Goal: Information Seeking & Learning: Learn about a topic

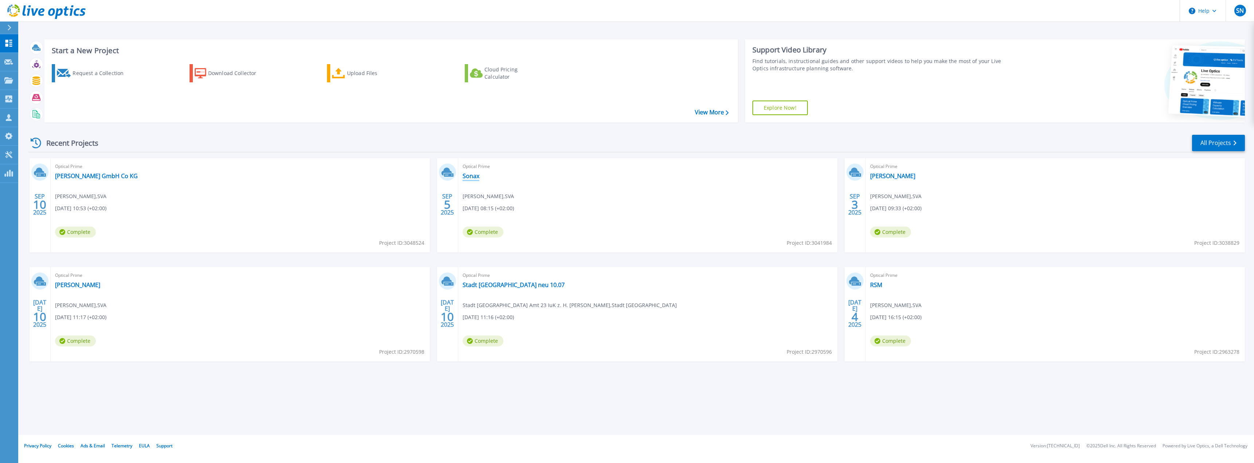
click at [471, 179] on link "Sonax" at bounding box center [470, 175] width 17 height 7
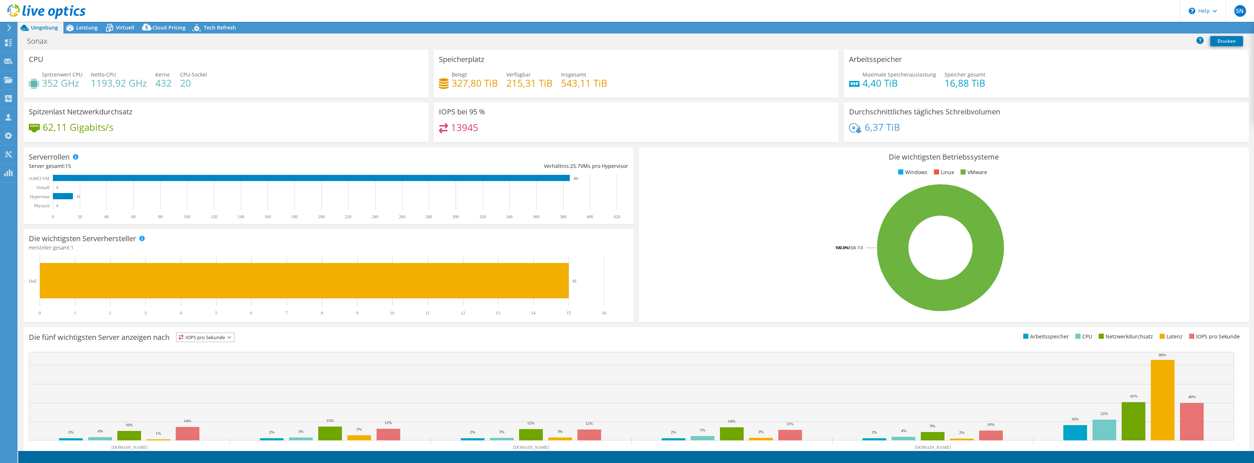
select select "USD"
click at [79, 31] on div "Leistung" at bounding box center [83, 28] width 40 height 12
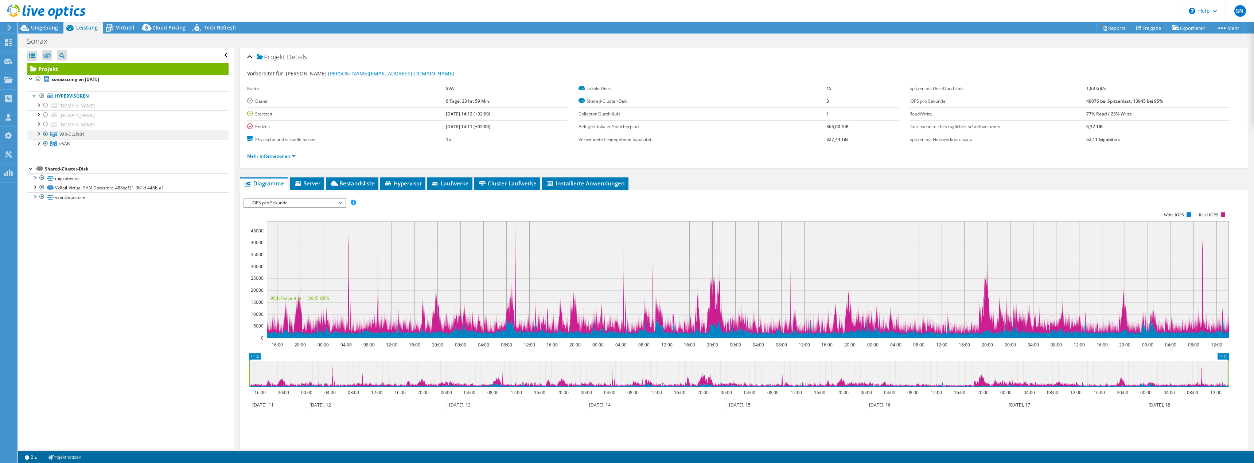
click at [45, 134] on div at bounding box center [45, 134] width 7 height 9
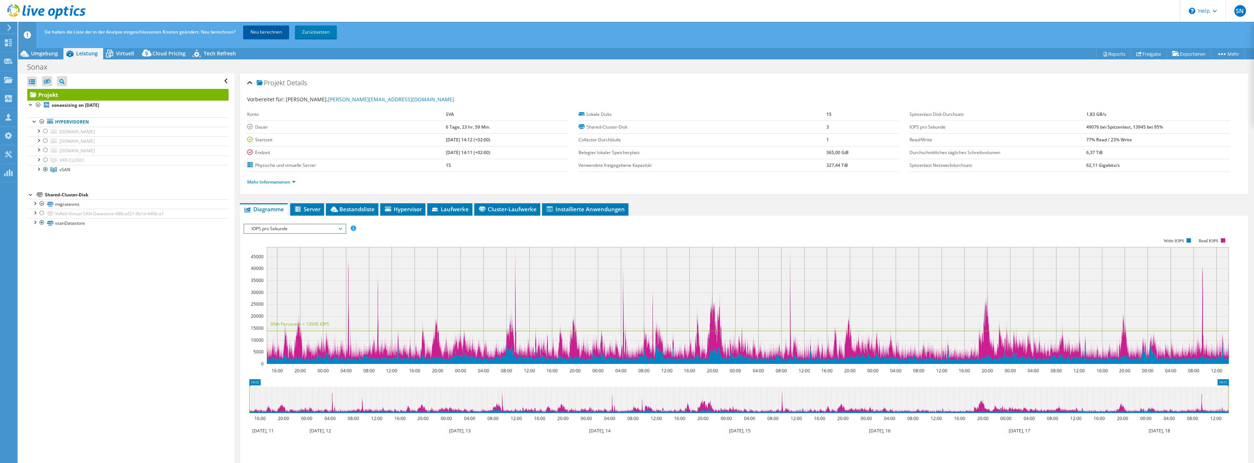
click at [269, 28] on link "Neu berechnen" at bounding box center [266, 32] width 46 height 13
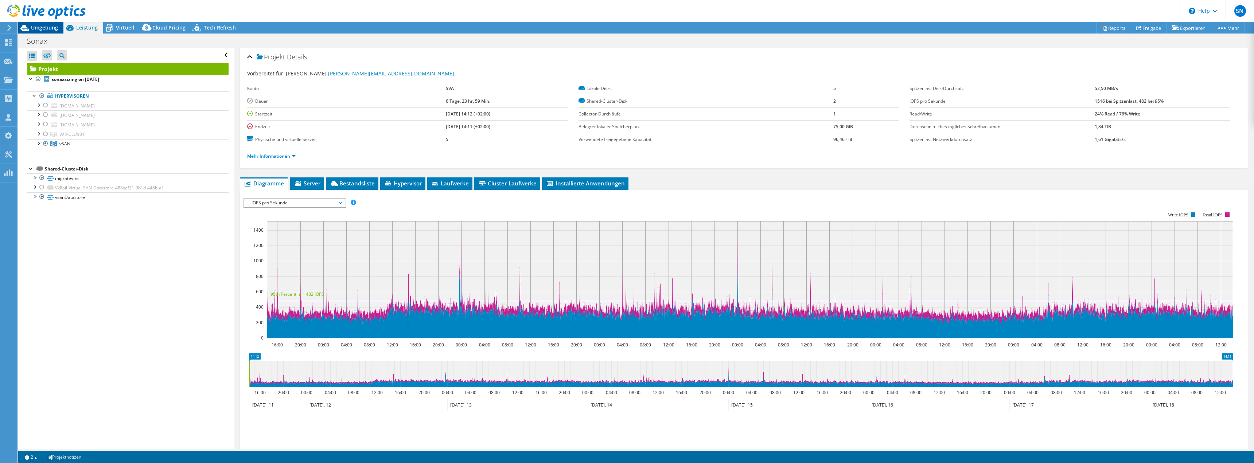
click at [54, 31] on span "Umgebung" at bounding box center [44, 27] width 27 height 7
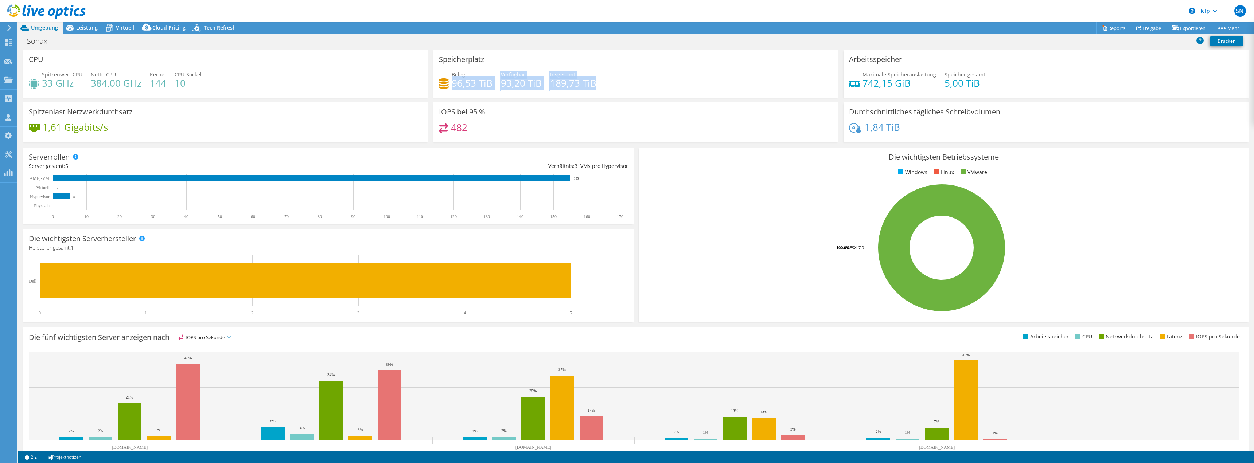
drag, startPoint x: 451, startPoint y: 81, endPoint x: 625, endPoint y: 78, distance: 174.2
click at [625, 78] on div "Belegt 96,53 TiB Verfügbar 93,20 TiB Insgesamt 189,73 TiB" at bounding box center [636, 83] width 394 height 24
drag, startPoint x: 628, startPoint y: 80, endPoint x: 164, endPoint y: 50, distance: 464.6
click at [617, 81] on div "Belegt 96,53 TiB Verfügbar 93,20 TiB Insgesamt 189,73 TiB" at bounding box center [636, 83] width 394 height 24
click at [122, 28] on span "Virtuell" at bounding box center [125, 27] width 18 height 7
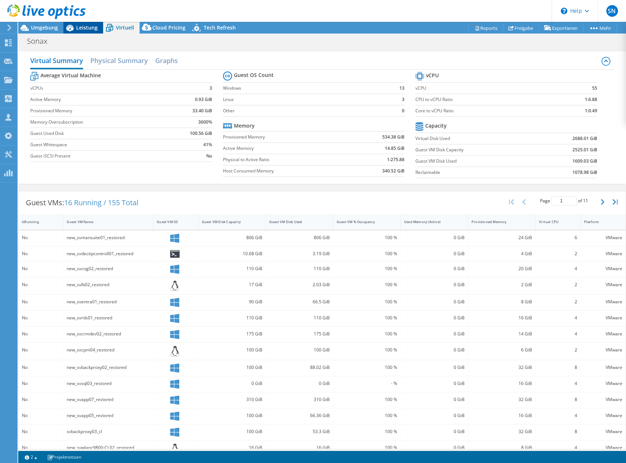
click at [75, 28] on icon at bounding box center [69, 28] width 13 height 13
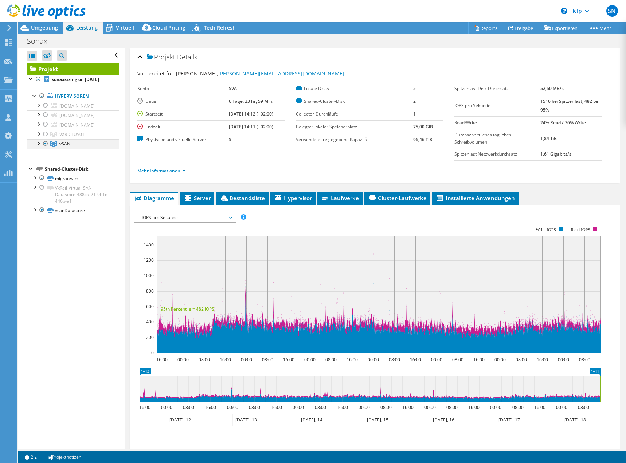
click at [46, 145] on div at bounding box center [45, 143] width 7 height 9
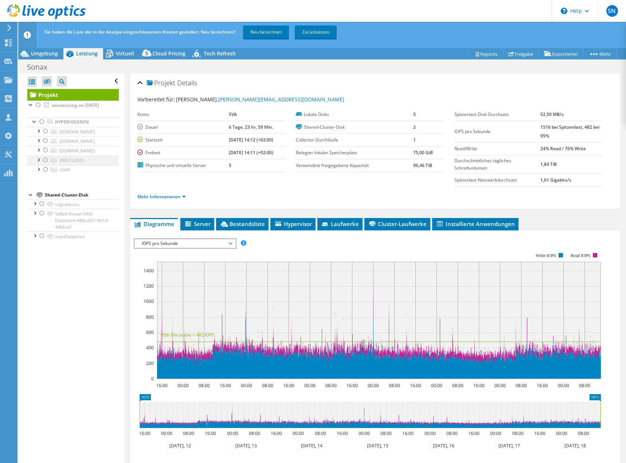
click at [45, 134] on ul "[DOMAIN_NAME] spesx06_local_hdd spesx06_local_ssd Local USB Direct-Access (mpx.…" at bounding box center [72, 151] width 91 height 48
click at [45, 161] on div at bounding box center [45, 160] width 7 height 9
click at [268, 34] on link "Neu berechnen" at bounding box center [266, 32] width 46 height 13
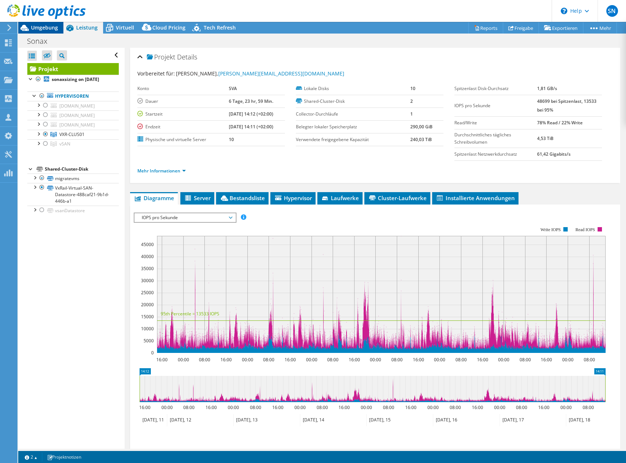
click at [47, 24] on div at bounding box center [43, 12] width 86 height 24
click at [47, 28] on span "Umgebung" at bounding box center [44, 27] width 27 height 7
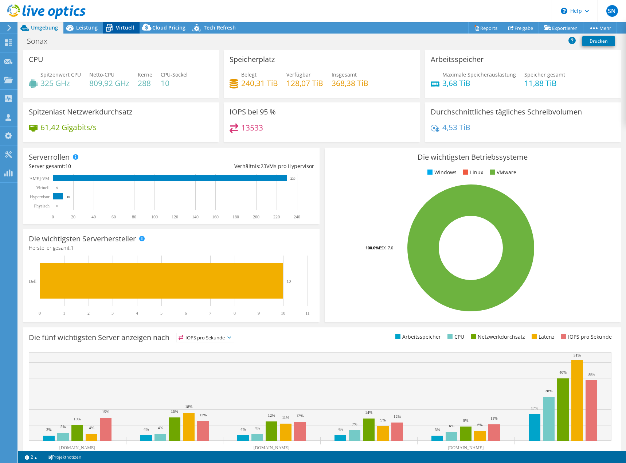
click at [113, 27] on icon at bounding box center [109, 28] width 13 height 13
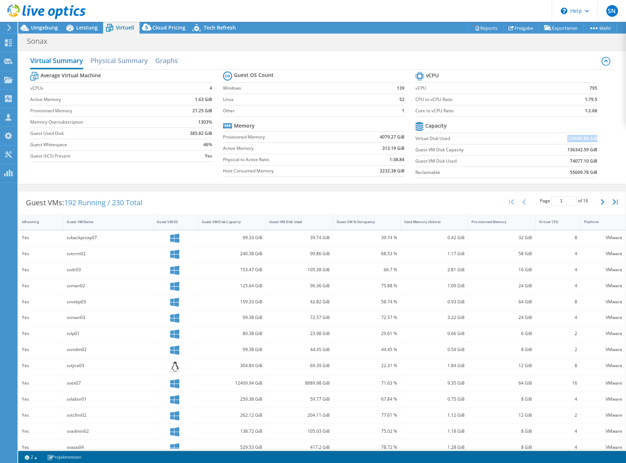
drag, startPoint x: 562, startPoint y: 137, endPoint x: 591, endPoint y: 138, distance: 28.8
click at [591, 138] on b "129686.88 GiB" at bounding box center [582, 138] width 30 height 7
copy b "129686.88 GiB"
click at [585, 137] on b "129686.88 GiB" at bounding box center [582, 138] width 30 height 7
drag, startPoint x: 583, startPoint y: 138, endPoint x: 563, endPoint y: 138, distance: 19.3
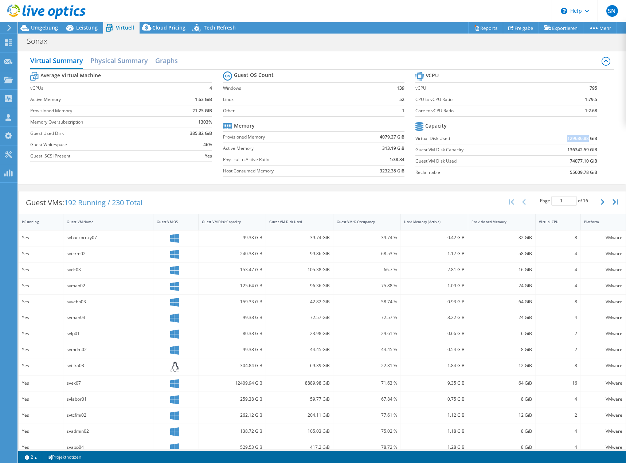
click at [567, 138] on b "129686.88 GiB" at bounding box center [582, 138] width 30 height 7
click at [523, 167] on td "Reclaimable" at bounding box center [472, 172] width 115 height 11
click at [52, 26] on span "Umgebung" at bounding box center [44, 27] width 27 height 7
